Goal: Information Seeking & Learning: Learn about a topic

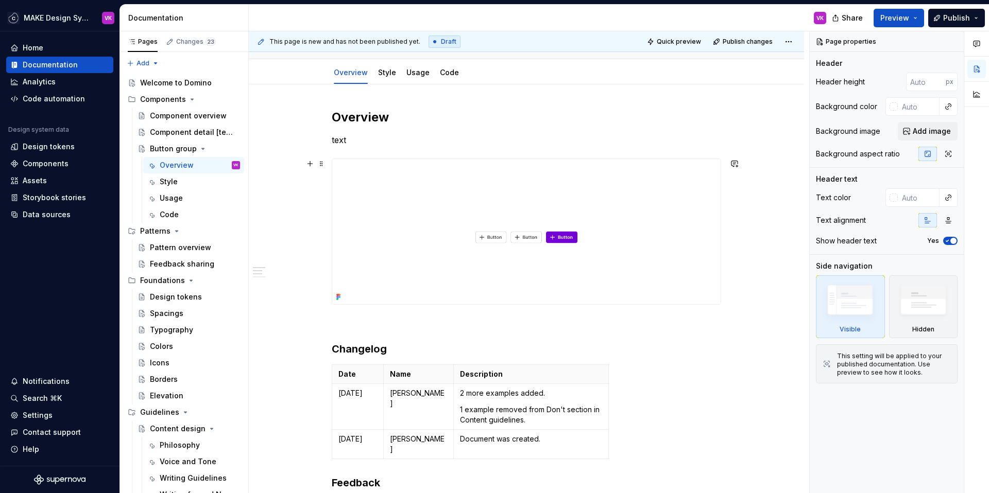
scroll to position [93, 0]
click at [190, 131] on div "Component detail [template]" at bounding box center [179, 132] width 59 height 10
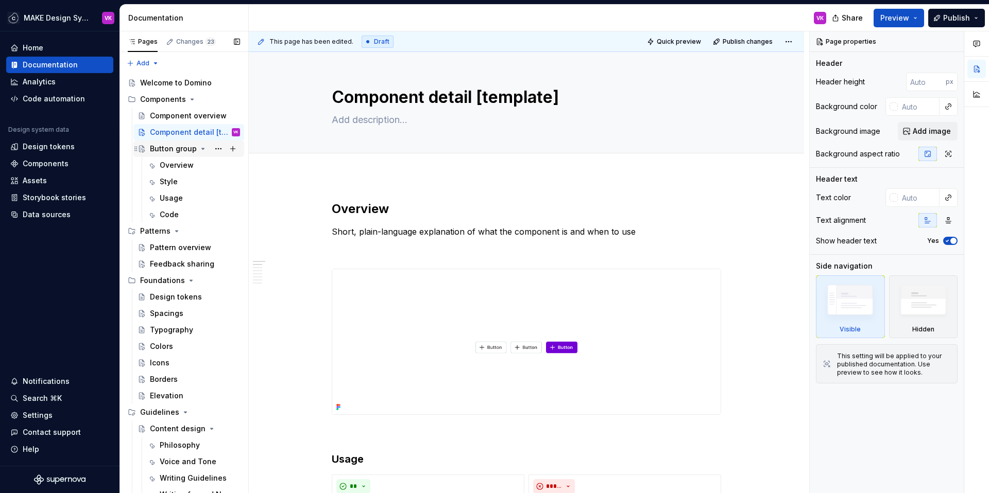
click at [168, 146] on div "Button group" at bounding box center [173, 149] width 47 height 10
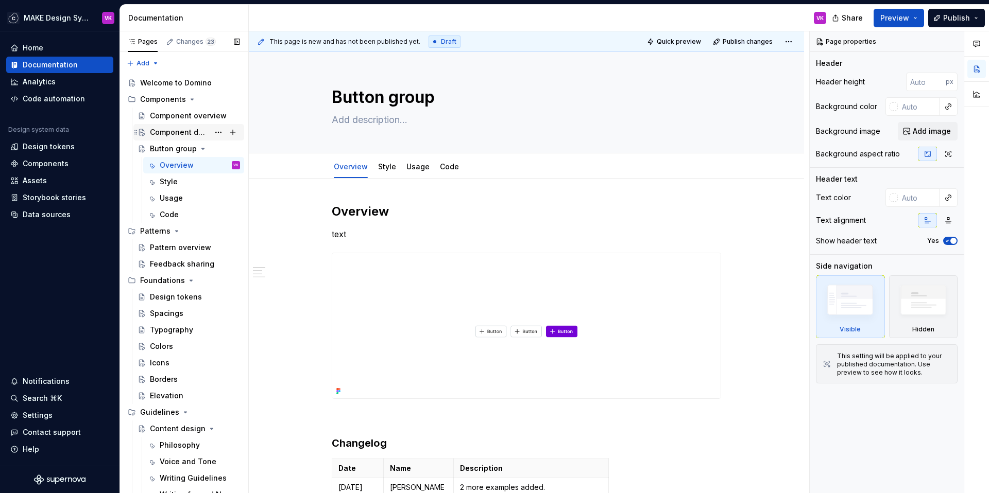
click at [166, 130] on div "Component detail [template]" at bounding box center [179, 132] width 59 height 10
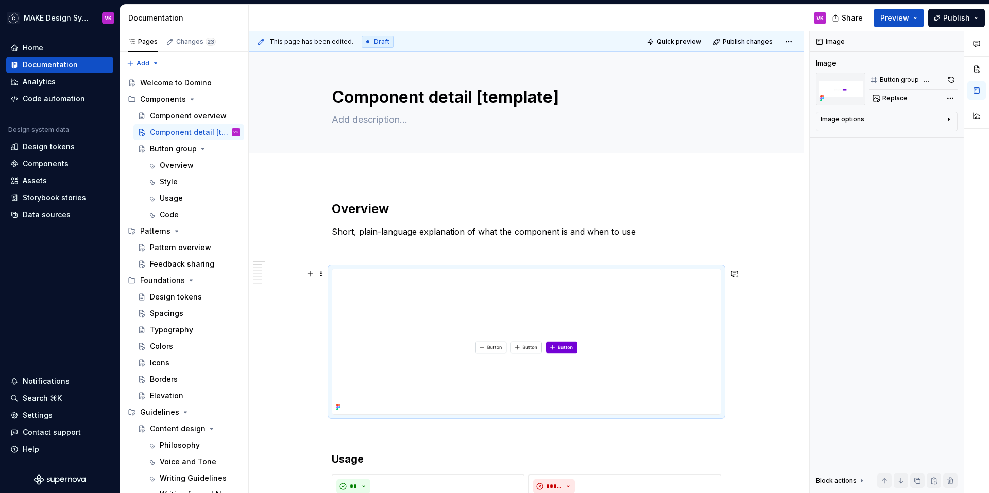
click at [410, 372] on img at bounding box center [526, 341] width 388 height 145
click at [529, 329] on img at bounding box center [526, 341] width 388 height 145
click at [402, 205] on h2 "Overview" at bounding box center [526, 209] width 389 height 16
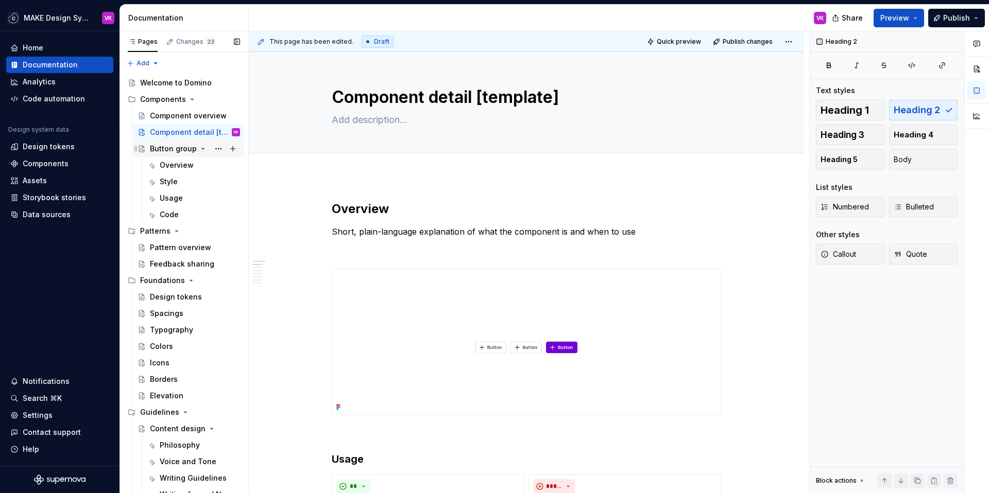
click at [188, 149] on div "Button group" at bounding box center [173, 149] width 47 height 10
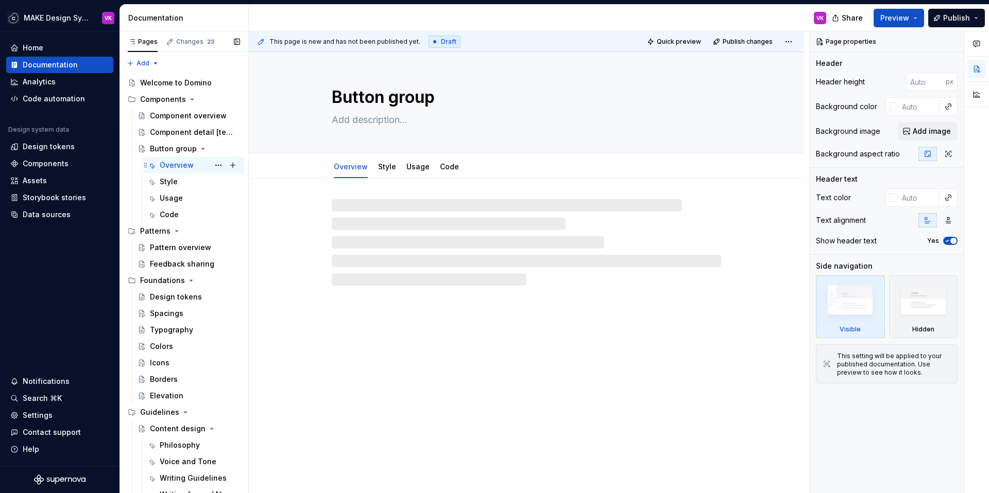
click at [182, 168] on div "Overview" at bounding box center [177, 165] width 34 height 10
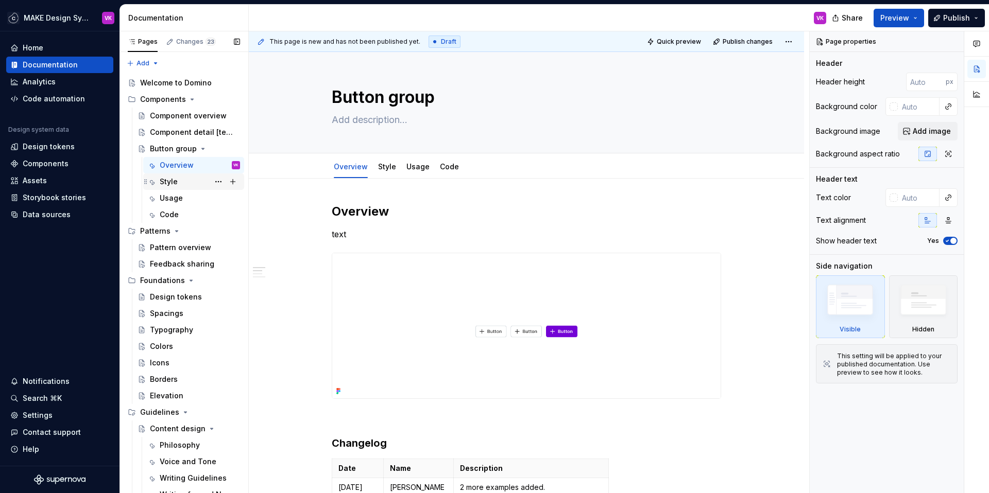
click at [177, 181] on div "Style" at bounding box center [169, 182] width 18 height 10
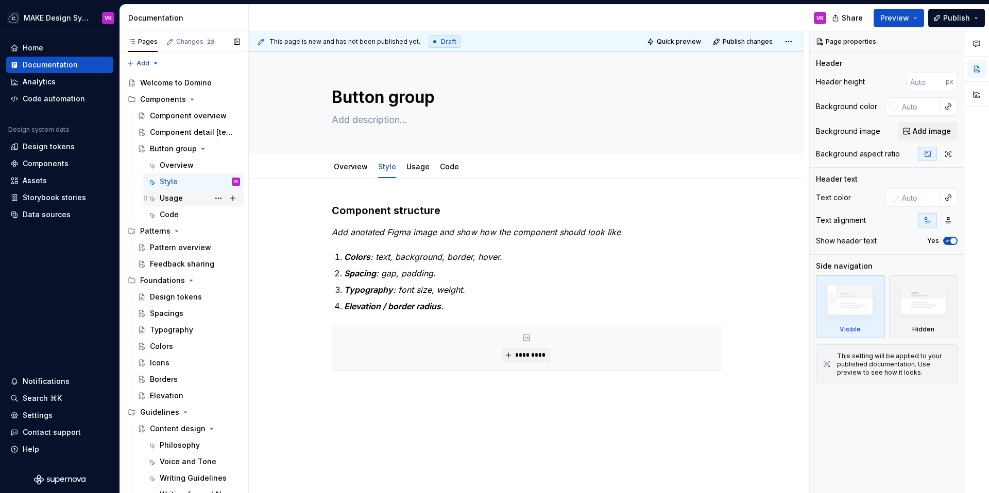
click at [177, 197] on div "Usage" at bounding box center [171, 198] width 23 height 10
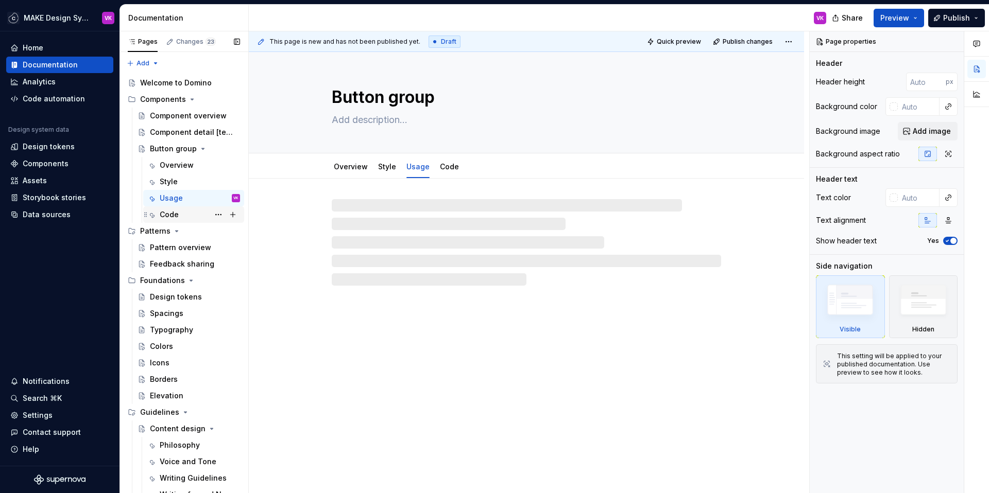
click at [177, 216] on div "Code" at bounding box center [169, 215] width 19 height 10
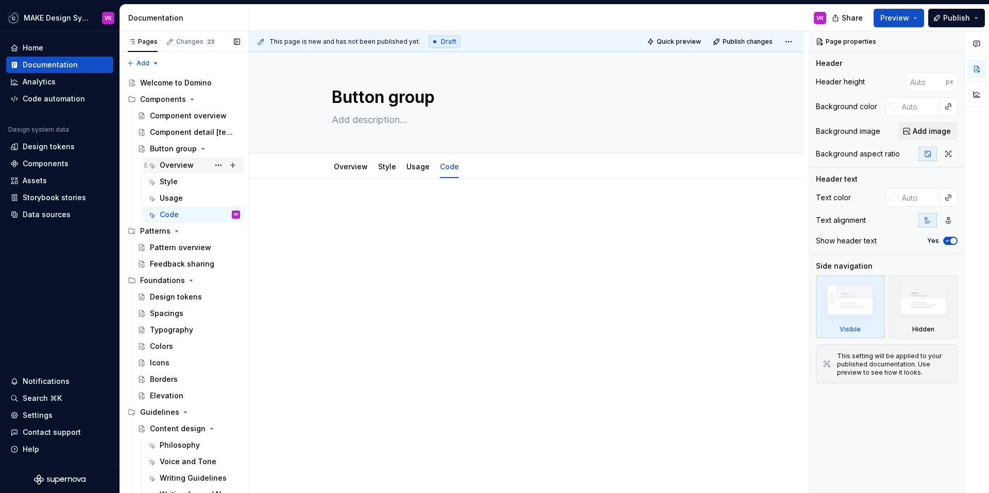
click at [171, 167] on div "Overview" at bounding box center [177, 165] width 34 height 10
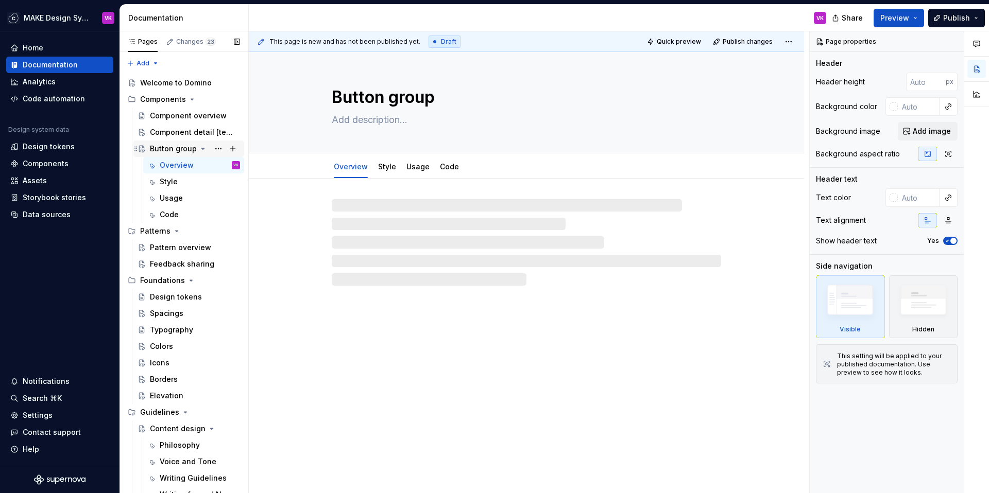
click at [166, 146] on div "Button group" at bounding box center [173, 149] width 47 height 10
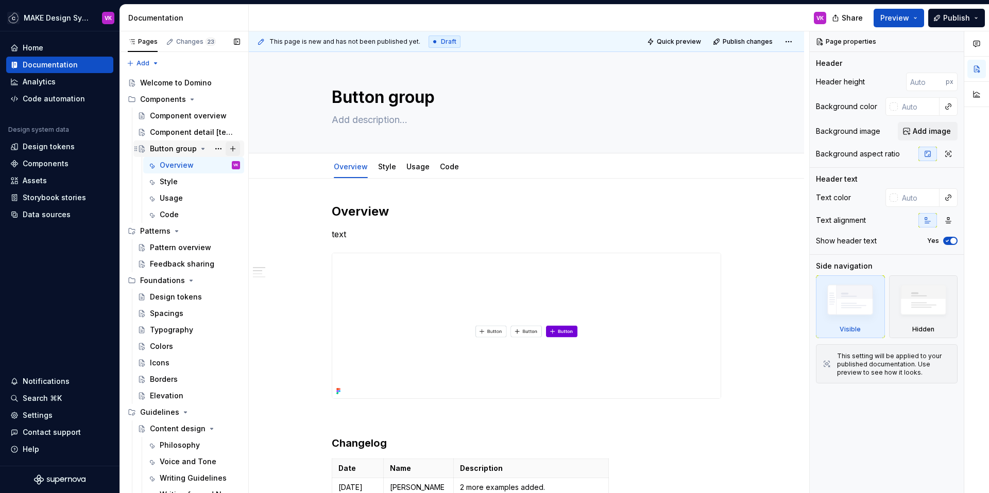
click at [226, 146] on button "Page tree" at bounding box center [233, 149] width 14 height 14
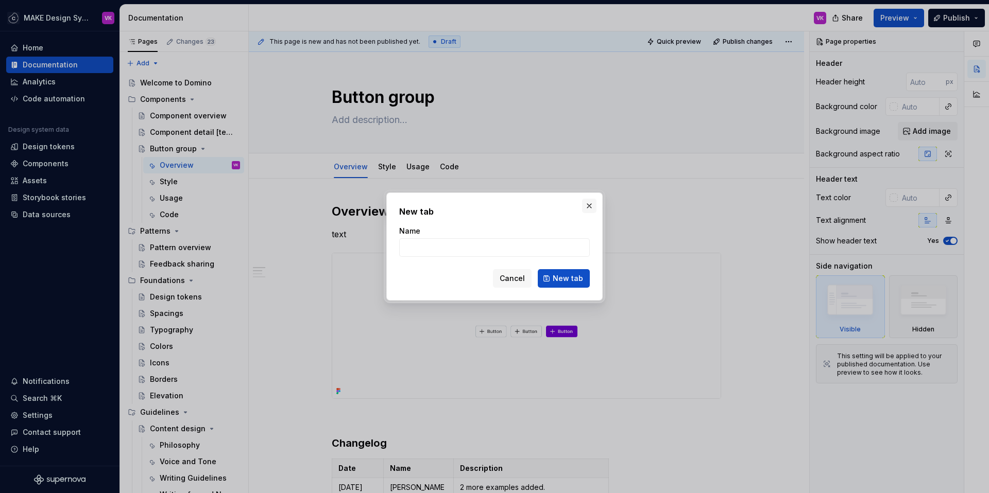
click at [588, 203] on button "button" at bounding box center [589, 206] width 14 height 14
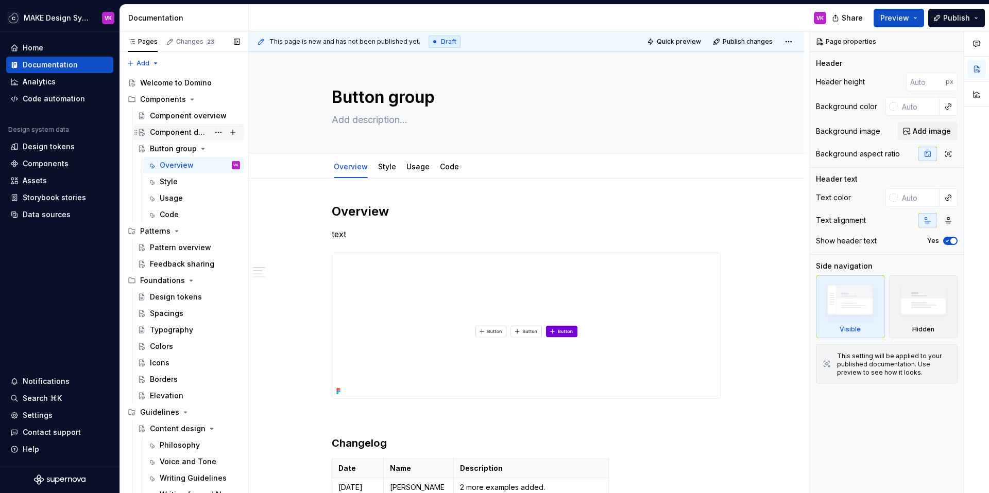
click at [200, 126] on div "Component detail [template]" at bounding box center [195, 132] width 90 height 14
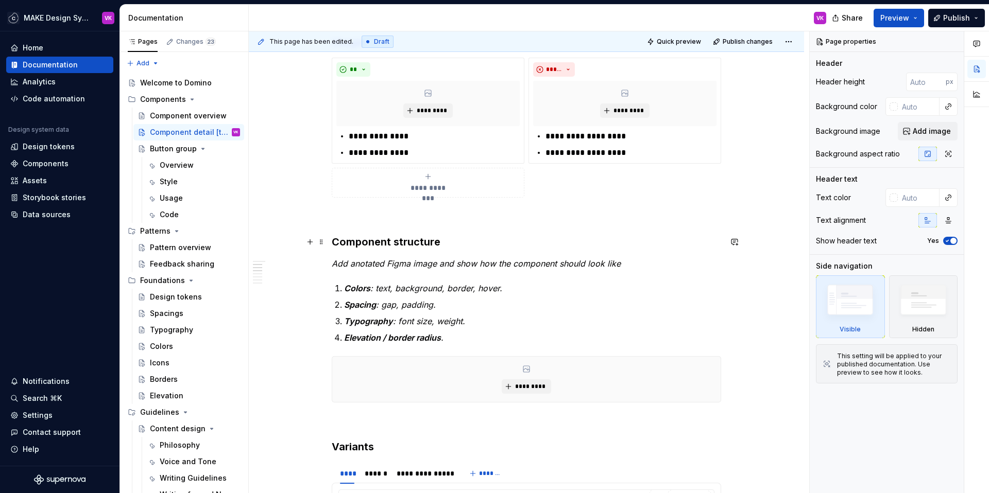
scroll to position [410, 0]
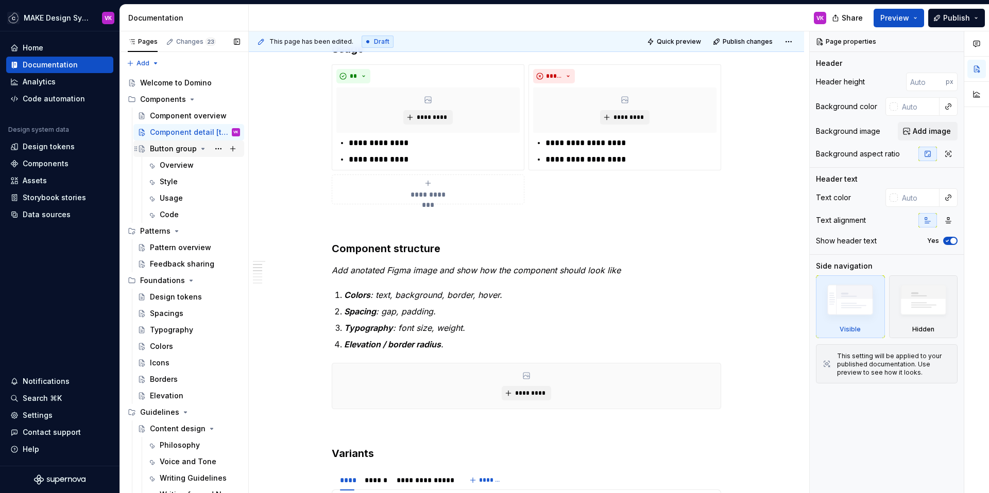
click at [166, 145] on div "Button group" at bounding box center [173, 149] width 47 height 10
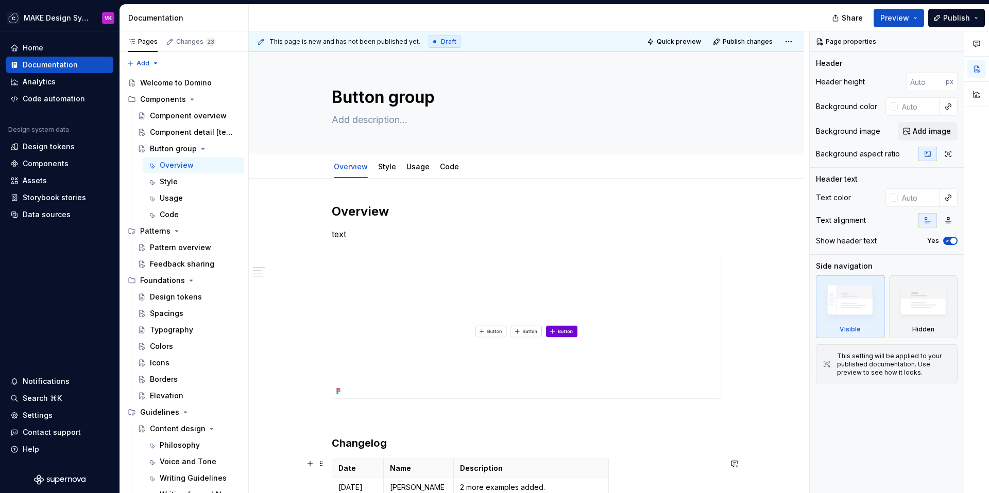
type textarea "*"
